Goal: Task Accomplishment & Management: Manage account settings

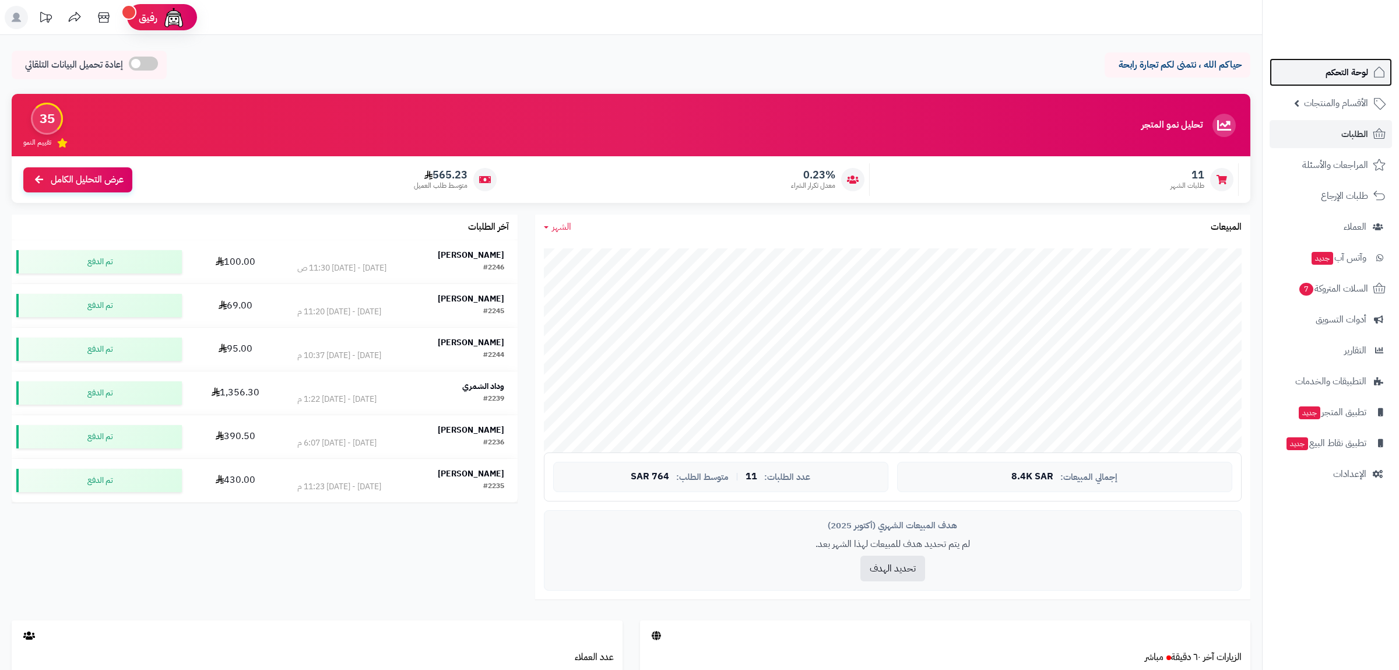
click at [1333, 76] on span "لوحة التحكم" at bounding box center [1346, 72] width 43 height 16
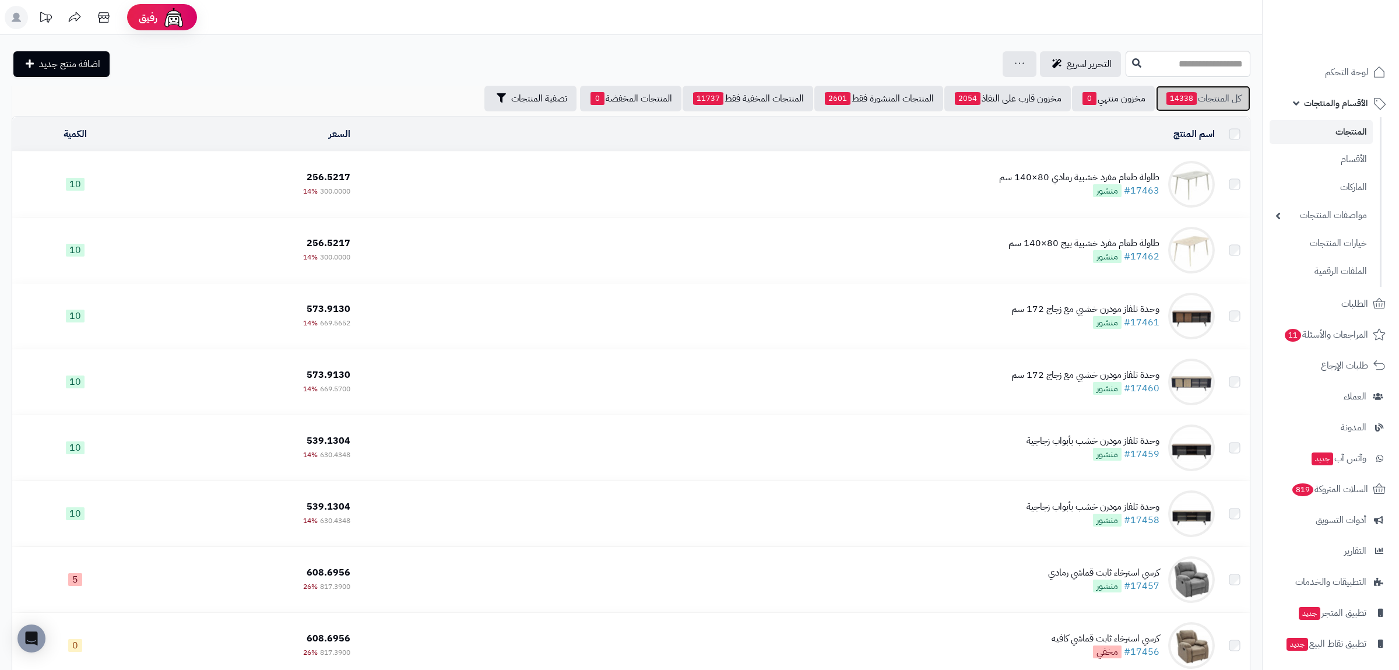
click at [1205, 100] on link "كل المنتجات 14338" at bounding box center [1203, 99] width 94 height 26
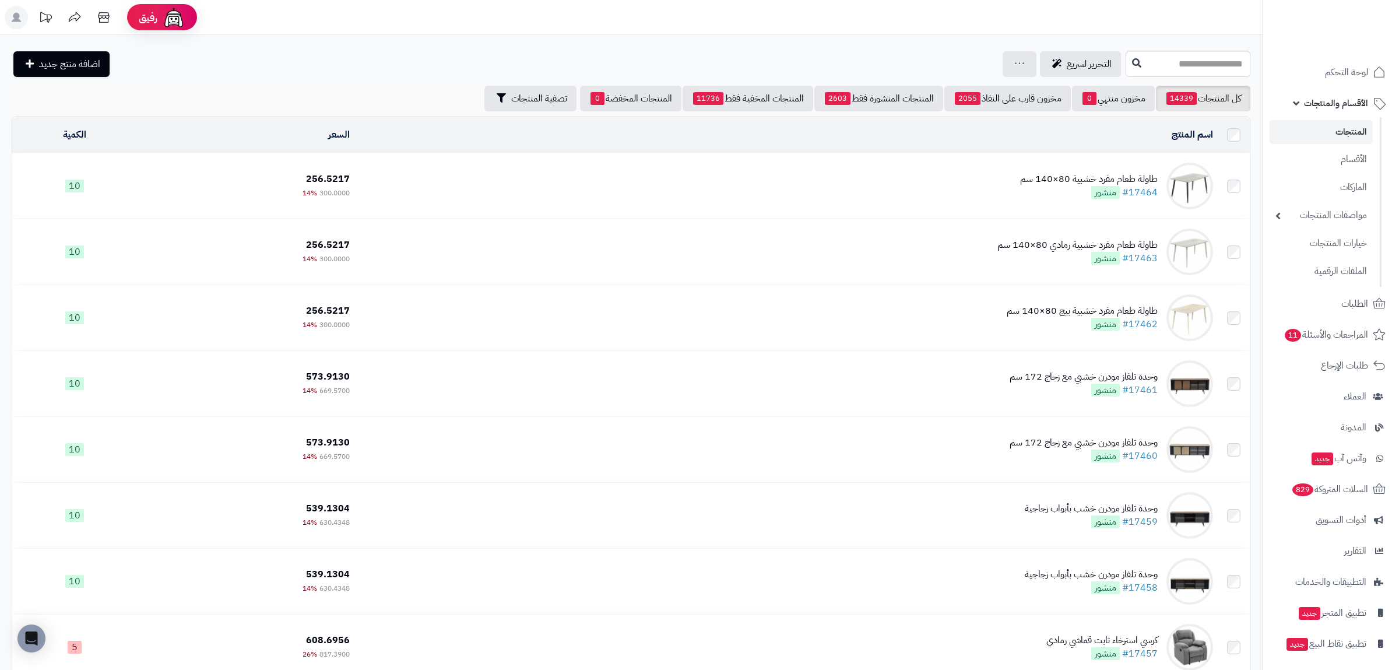
click at [757, 58] on div "التحرير لسريع جرد مخزون المنتجات جرد مخزون الخيارات فقط تعديل أسعار المنتجات ال…" at bounding box center [567, 64] width 1111 height 26
click at [618, 54] on div "التحرير لسريع جرد مخزون المنتجات جرد مخزون الخيارات فقط تعديل أسعار المنتجات ال…" at bounding box center [567, 64] width 1111 height 26
click at [1192, 96] on span "14339" at bounding box center [1181, 98] width 30 height 13
